Goal: Task Accomplishment & Management: Use online tool/utility

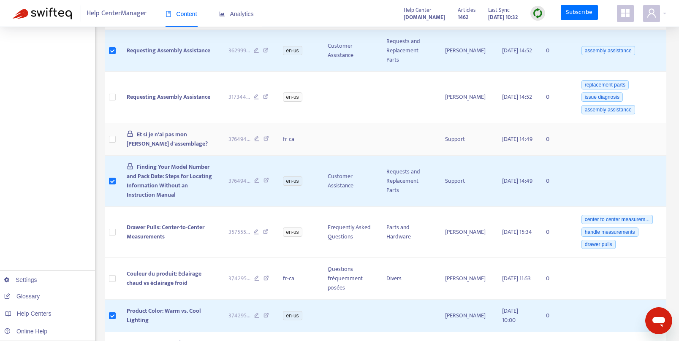
scroll to position [557, 0]
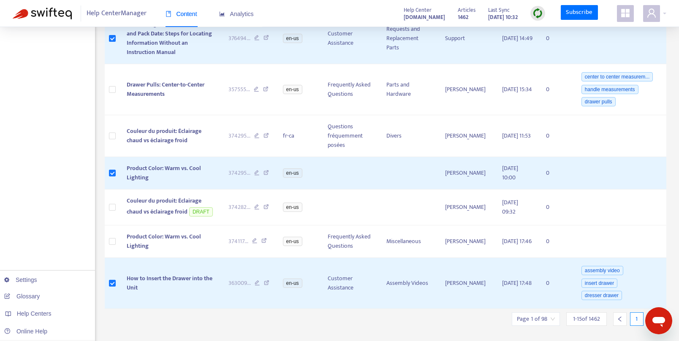
click at [546, 313] on input "search" at bounding box center [536, 319] width 38 height 13
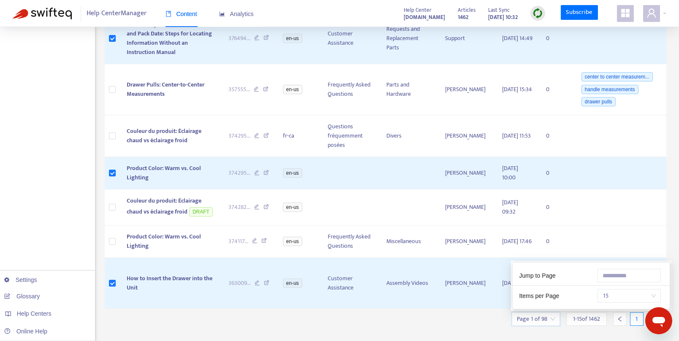
click at [655, 290] on span "15" at bounding box center [628, 296] width 53 height 13
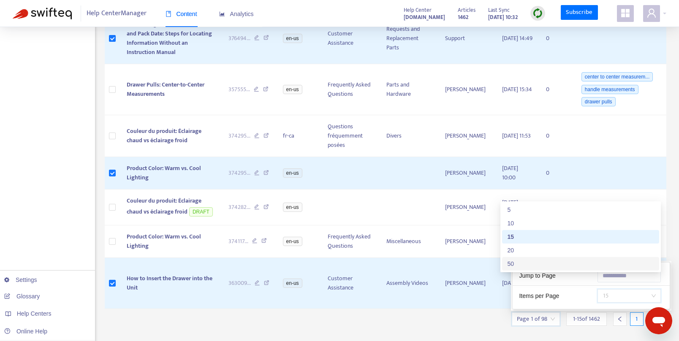
click at [599, 261] on div "50" at bounding box center [580, 263] width 147 height 9
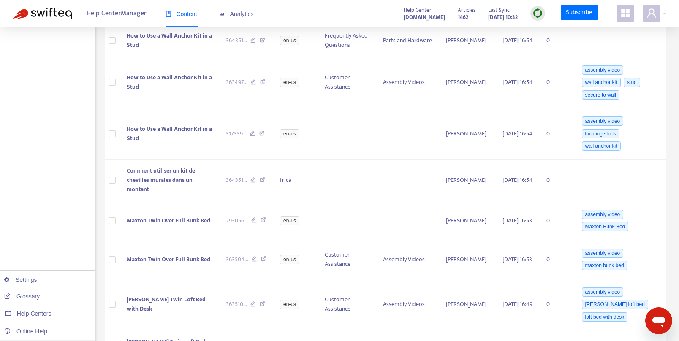
scroll to position [2092, 0]
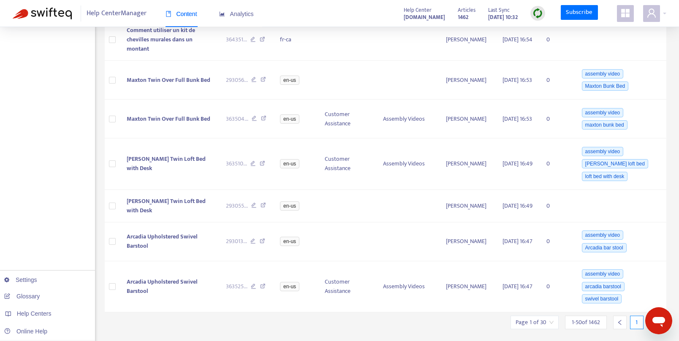
click at [545, 316] on input "search" at bounding box center [534, 322] width 38 height 13
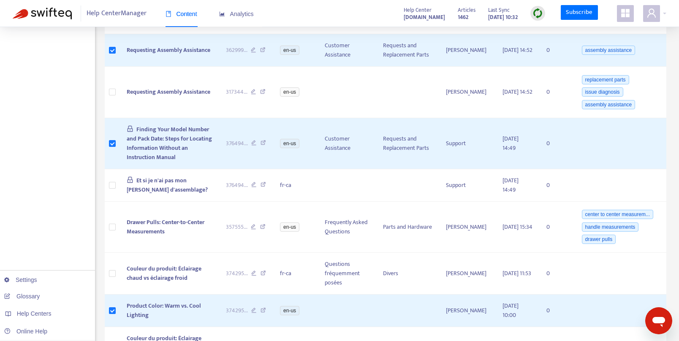
scroll to position [0, 0]
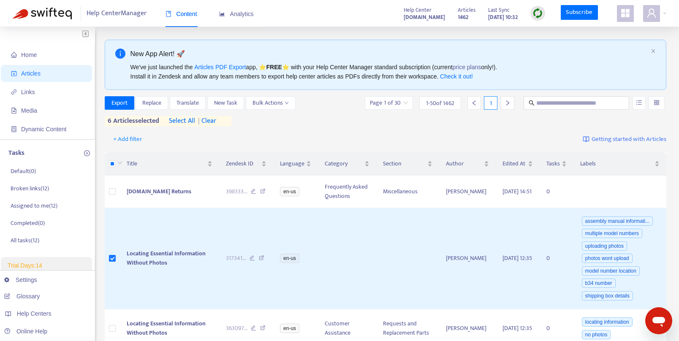
click at [388, 104] on input "search" at bounding box center [389, 103] width 38 height 13
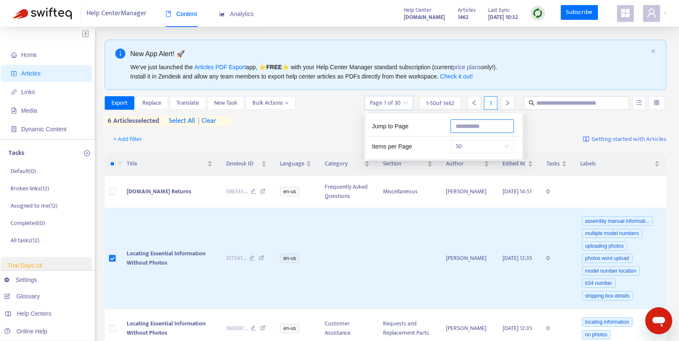
click at [471, 127] on input "text" at bounding box center [481, 126] width 63 height 14
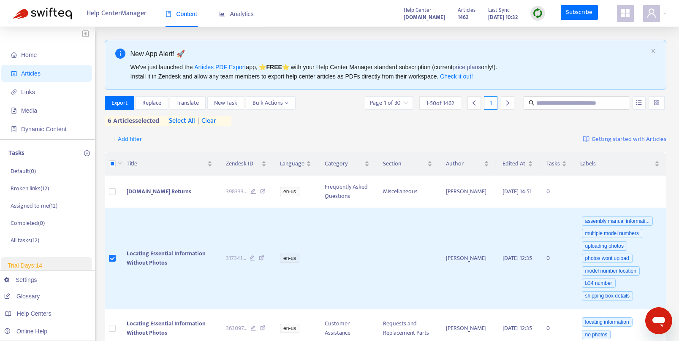
click at [345, 122] on div "Export Replace Translate New Task Bulk Actions Page 1 of 30 1 - 50 of 1462 1 6 …" at bounding box center [386, 111] width 562 height 30
click at [190, 122] on span "select all" at bounding box center [182, 121] width 26 height 10
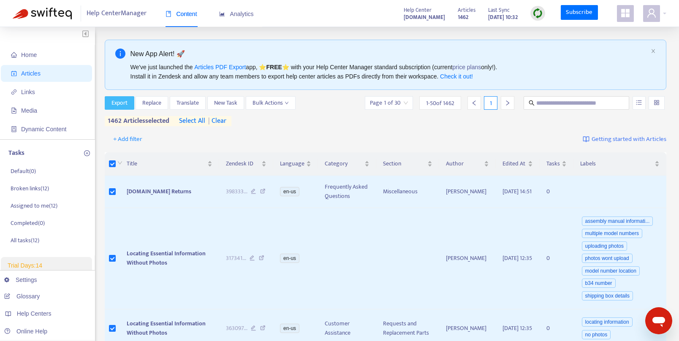
click at [118, 102] on span "Export" at bounding box center [119, 102] width 16 height 9
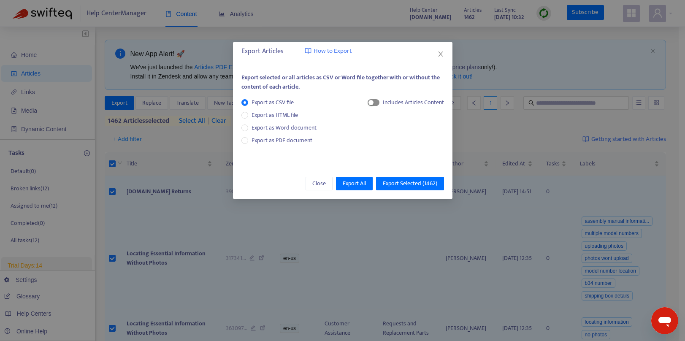
click at [376, 103] on span "button" at bounding box center [374, 102] width 12 height 7
click at [418, 182] on span "Export Selected ( 1462 )" at bounding box center [410, 183] width 54 height 9
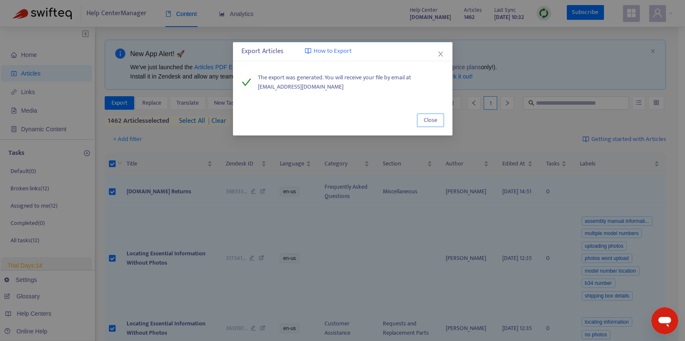
click at [433, 125] on button "Close" at bounding box center [430, 121] width 27 height 14
